Goal: Task Accomplishment & Management: Manage account settings

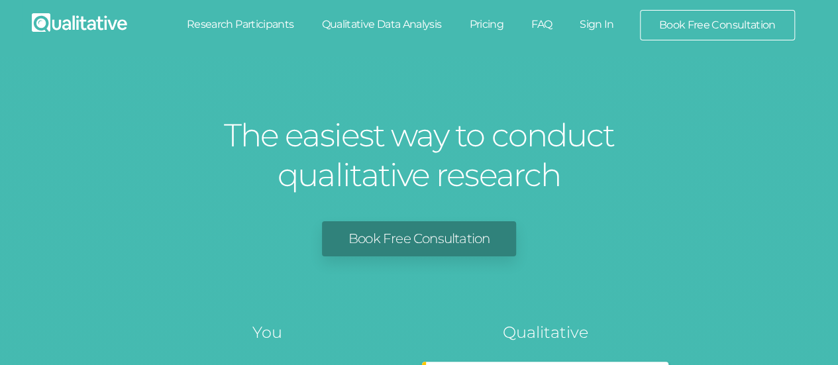
click at [601, 28] on link "Sign In" at bounding box center [597, 24] width 62 height 29
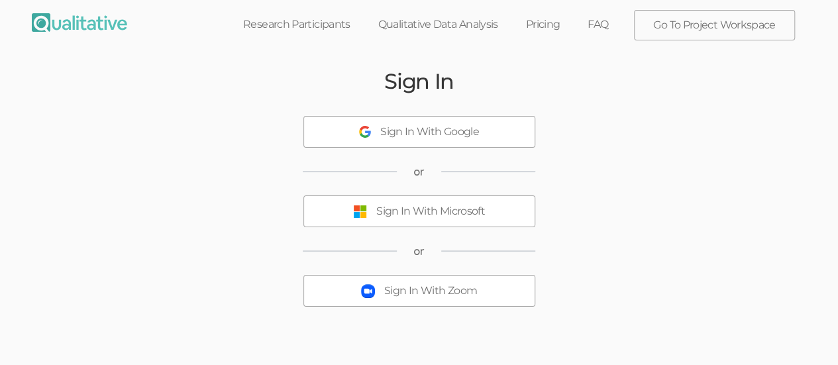
click at [445, 207] on div "Sign In With Microsoft" at bounding box center [430, 211] width 109 height 15
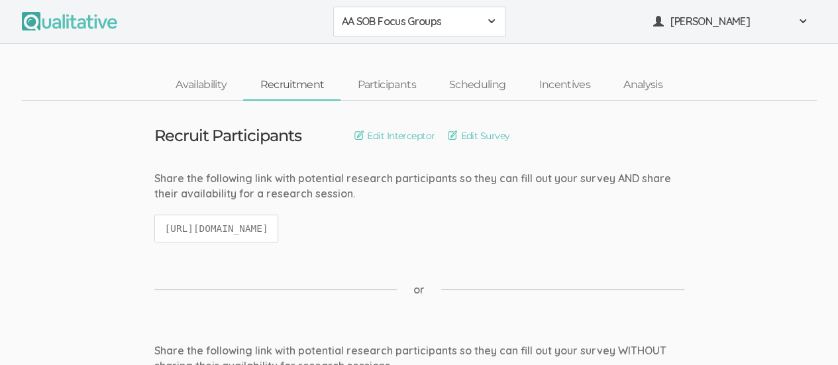
click at [488, 17] on span at bounding box center [491, 21] width 11 height 11
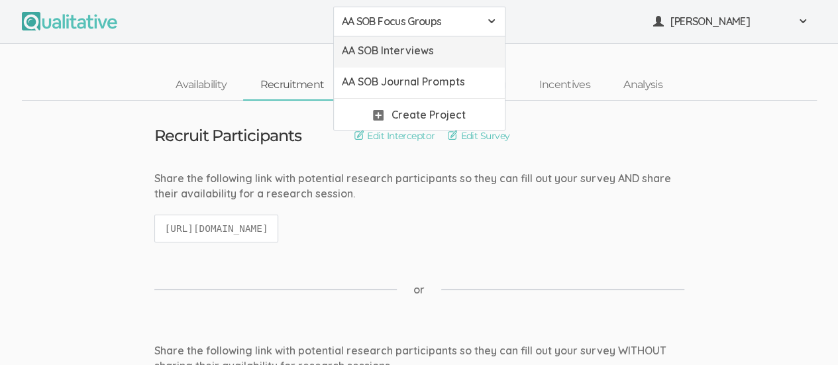
click at [454, 55] on span "AA SOB Interviews" at bounding box center [419, 50] width 155 height 15
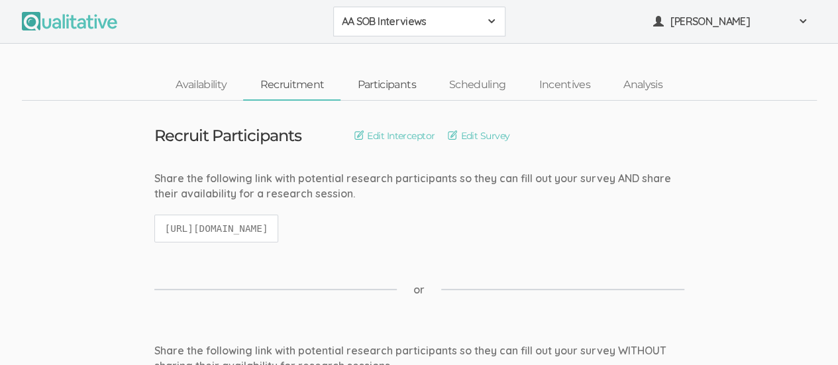
click at [387, 96] on link "Participants" at bounding box center [386, 85] width 91 height 28
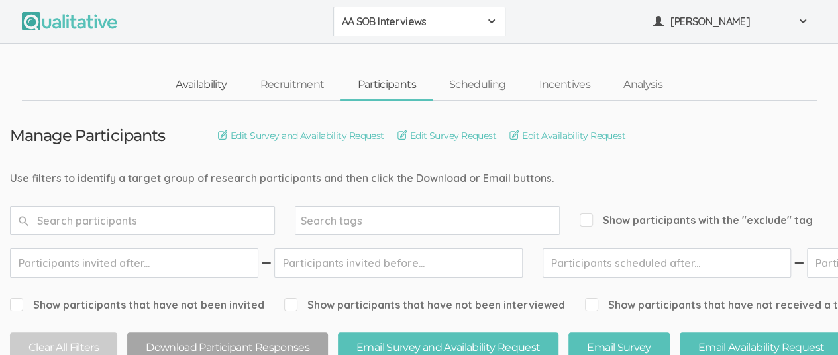
click at [197, 86] on link "Availability" at bounding box center [201, 85] width 84 height 28
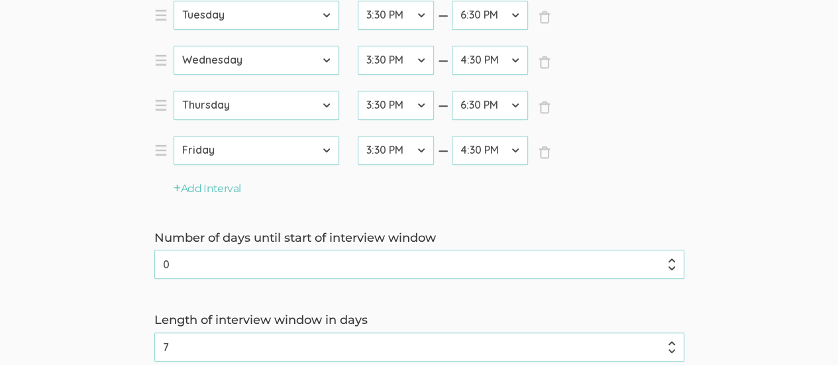
scroll to position [492, 0]
click at [676, 261] on input "1" at bounding box center [419, 262] width 530 height 29
click at [741, 146] on form "Interview duration (minutes) 60 (success) Your timezone Etc/GMT-14 (5:29 AM) Pa…" at bounding box center [419, 60] width 838 height 749
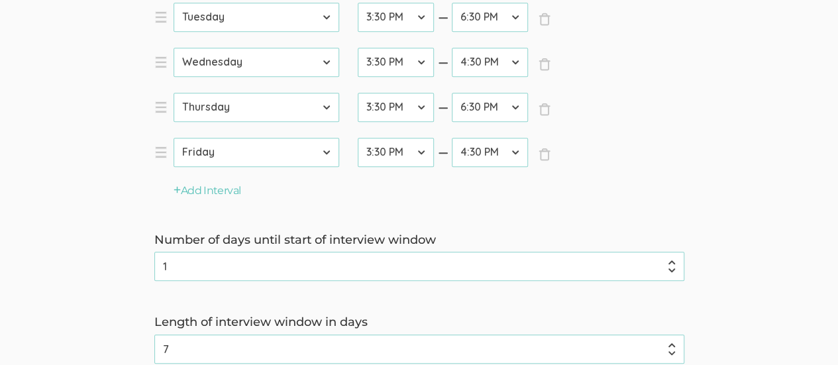
scroll to position [489, 0]
type input "0"
click at [674, 273] on input "0" at bounding box center [419, 265] width 530 height 29
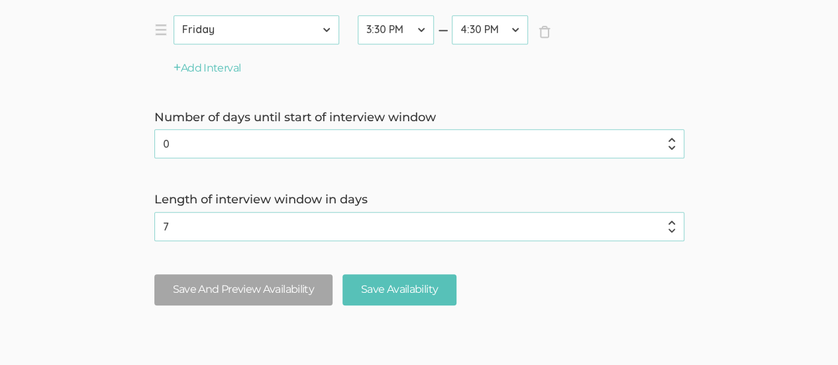
scroll to position [666, 0]
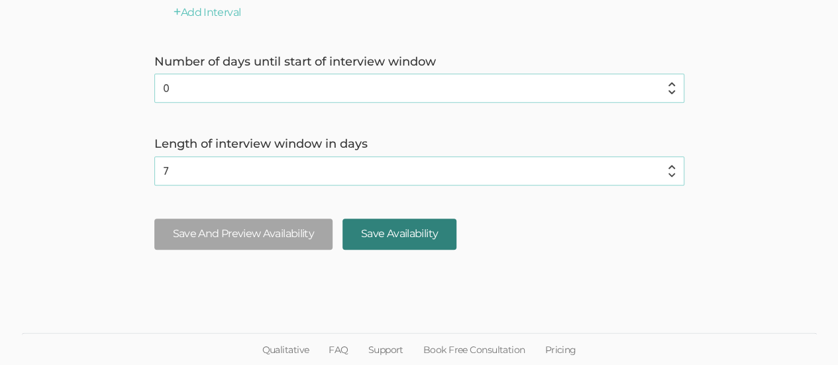
click at [432, 235] on input "Save Availability" at bounding box center [400, 234] width 114 height 31
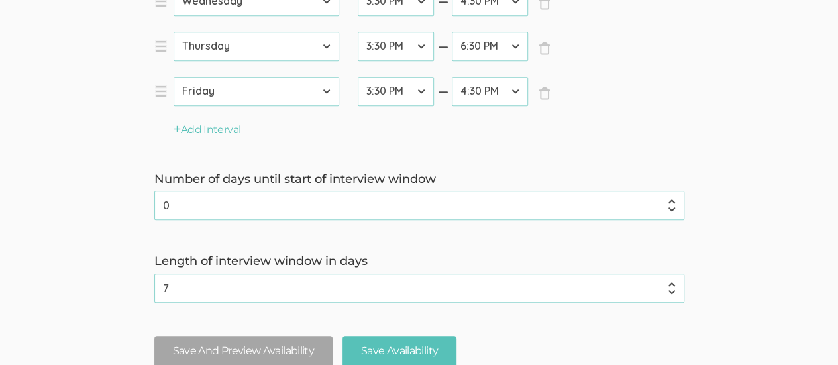
scroll to position [588, 0]
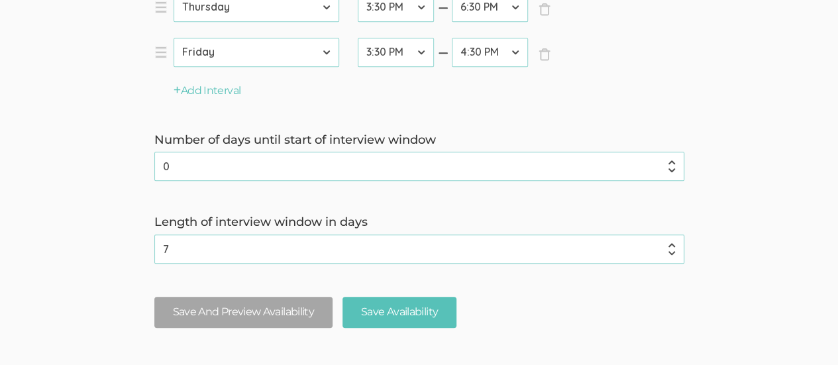
type input "1"
click at [678, 163] on input "1" at bounding box center [419, 166] width 530 height 29
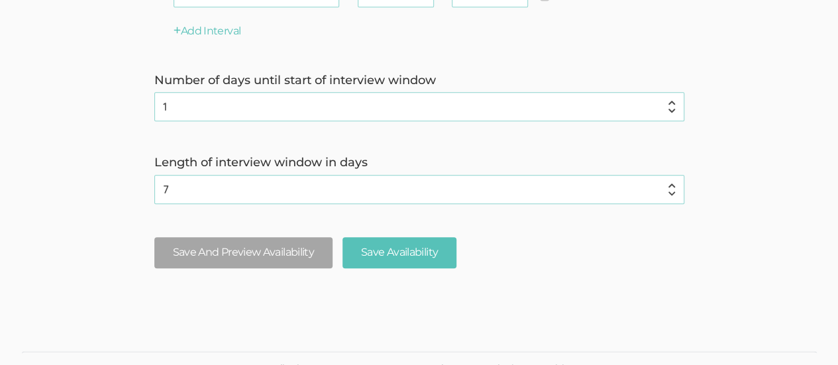
scroll to position [649, 0]
click at [426, 250] on input "Save Availability" at bounding box center [400, 252] width 114 height 31
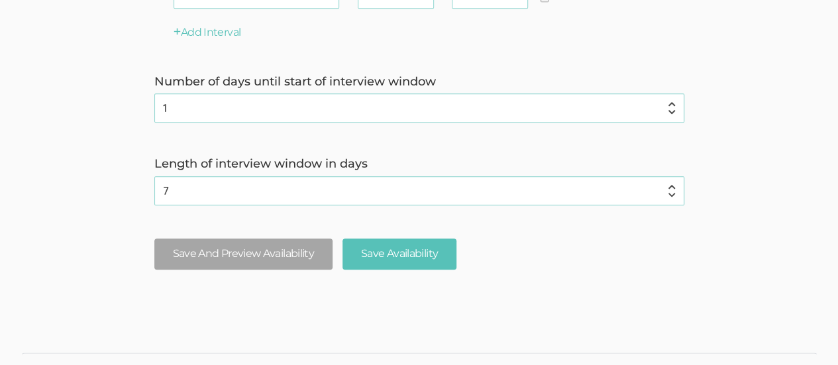
scroll to position [604, 0]
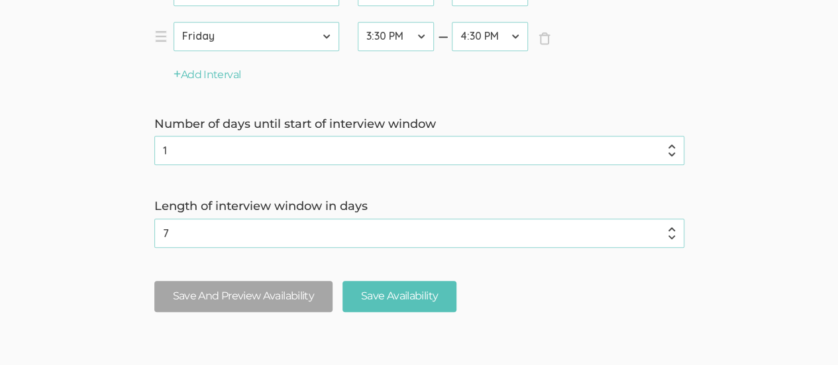
click at [665, 151] on input "1" at bounding box center [419, 150] width 530 height 29
type input "0"
click at [670, 157] on input "0" at bounding box center [419, 150] width 530 height 29
click at [414, 306] on input "Save Availability" at bounding box center [400, 296] width 114 height 31
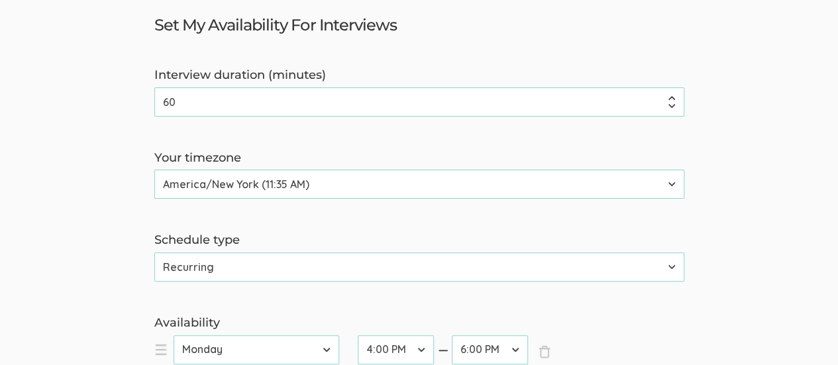
scroll to position [0, 0]
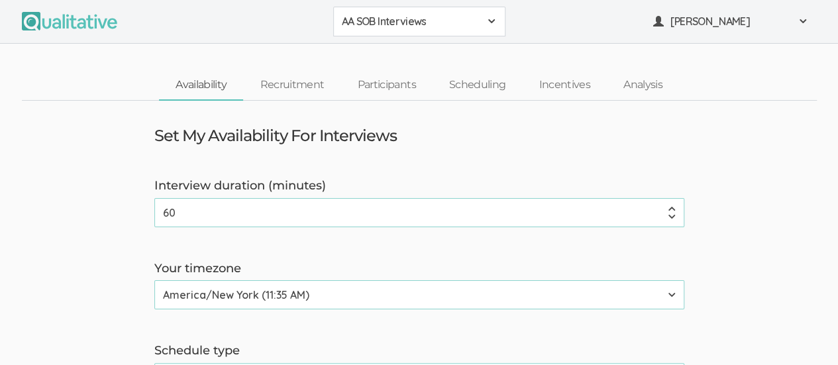
click at [482, 24] on div "AA SOB Interviews" at bounding box center [419, 21] width 155 height 15
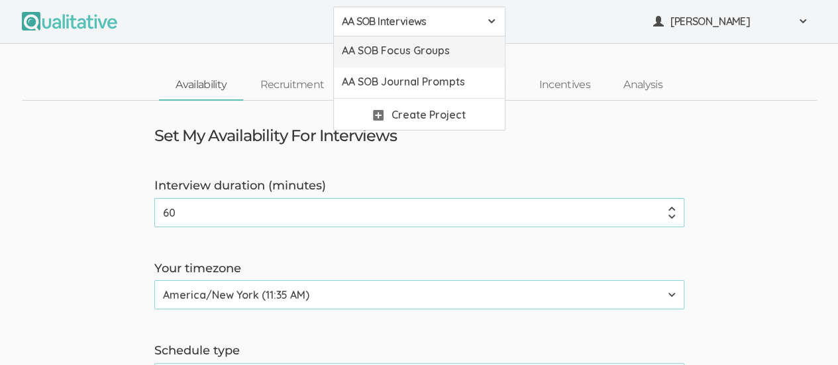
click at [444, 53] on span "AA SOB Focus Groups" at bounding box center [419, 50] width 155 height 15
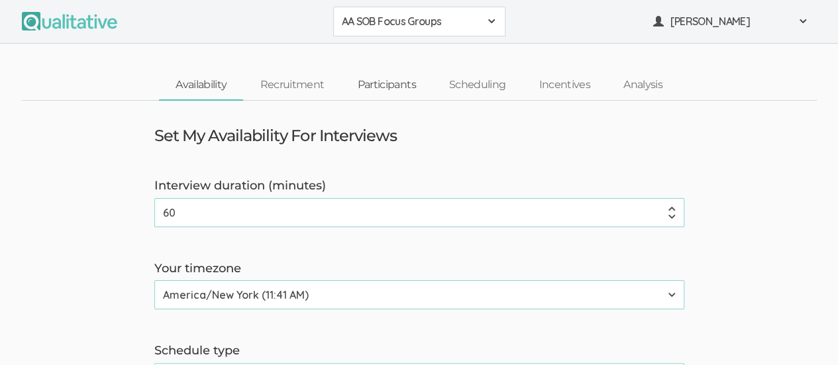
click at [390, 83] on link "Participants" at bounding box center [386, 85] width 91 height 28
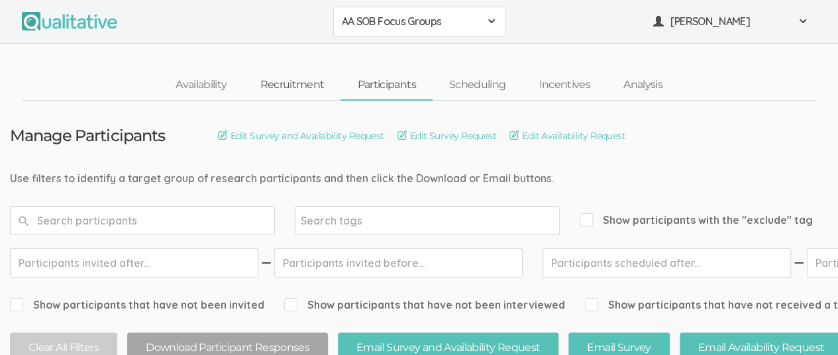
click at [294, 90] on link "Recruitment" at bounding box center [291, 85] width 97 height 28
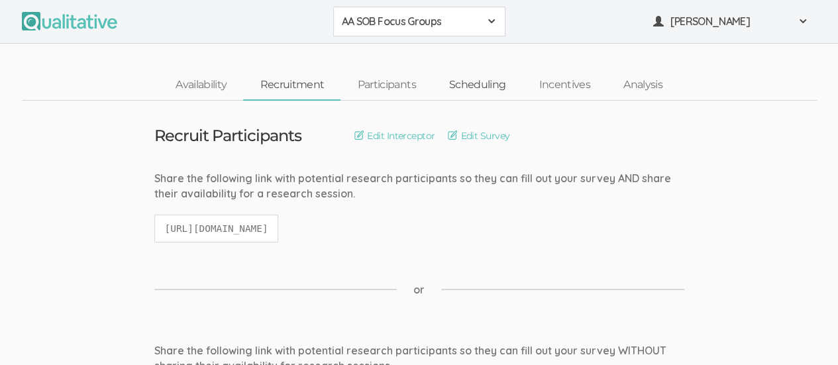
click at [482, 87] on link "Scheduling" at bounding box center [478, 85] width 90 height 28
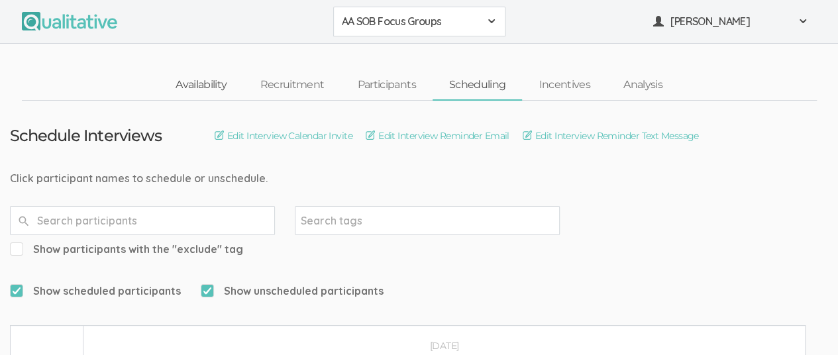
click at [198, 72] on link "Availability" at bounding box center [201, 85] width 84 height 28
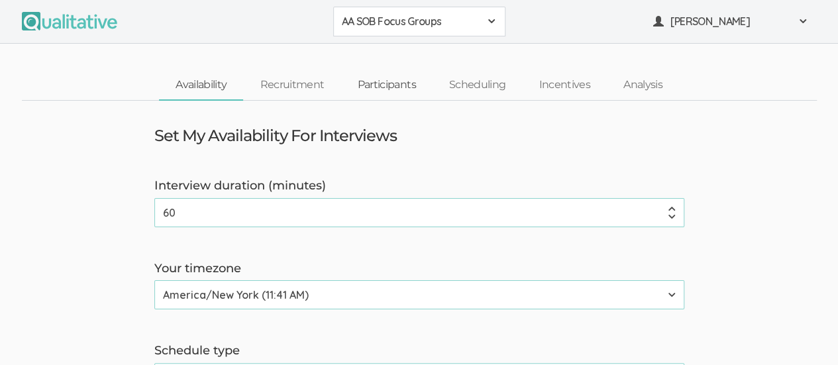
click at [392, 84] on link "Participants" at bounding box center [386, 85] width 91 height 28
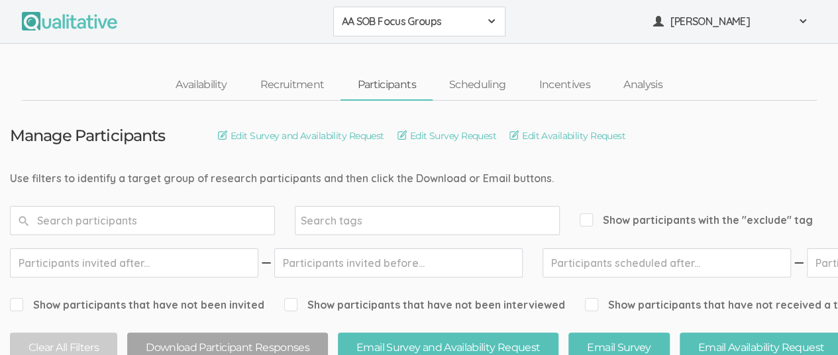
click at [494, 19] on span at bounding box center [491, 21] width 11 height 11
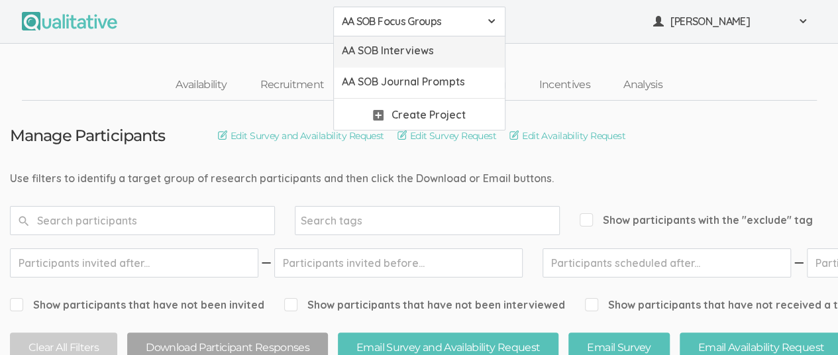
click at [468, 56] on span "AA SOB Interviews" at bounding box center [419, 50] width 155 height 15
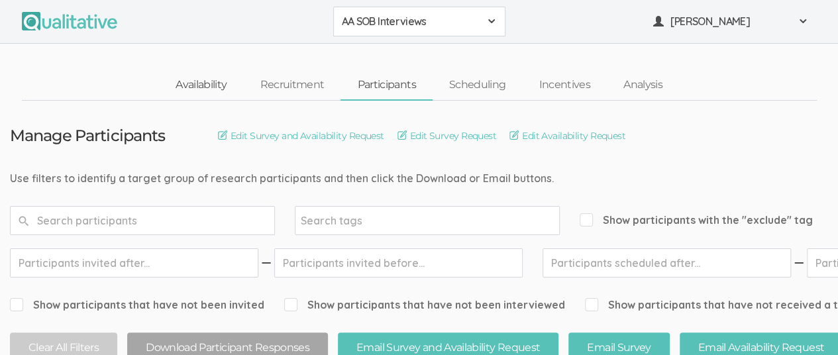
click at [210, 83] on link "Availability" at bounding box center [201, 85] width 84 height 28
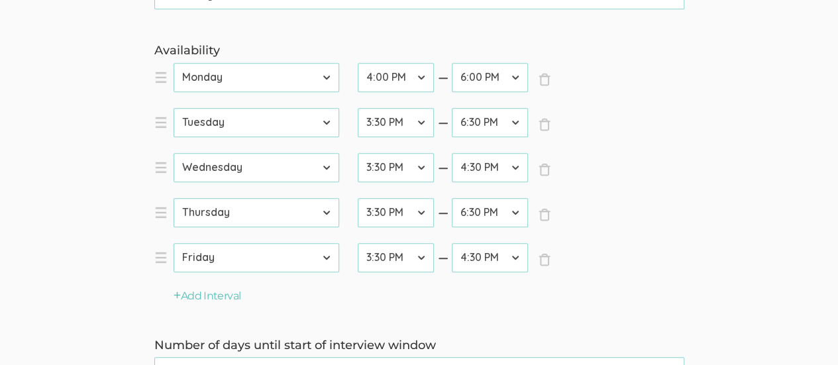
scroll to position [378, 0]
